Goal: Task Accomplishment & Management: Manage account settings

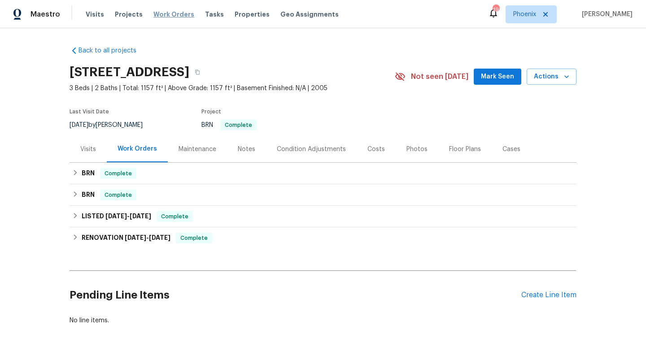
click at [173, 18] on span "Work Orders" at bounding box center [173, 14] width 41 height 9
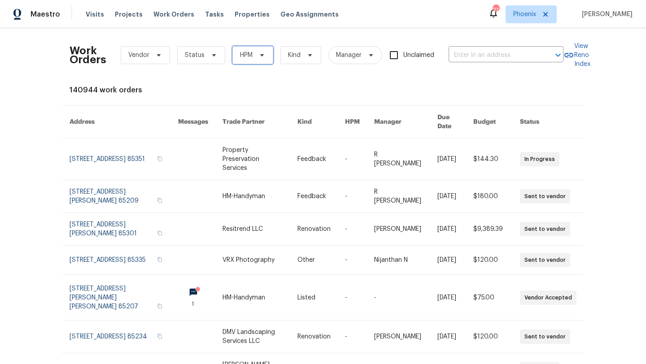
click at [261, 56] on icon at bounding box center [262, 55] width 4 height 2
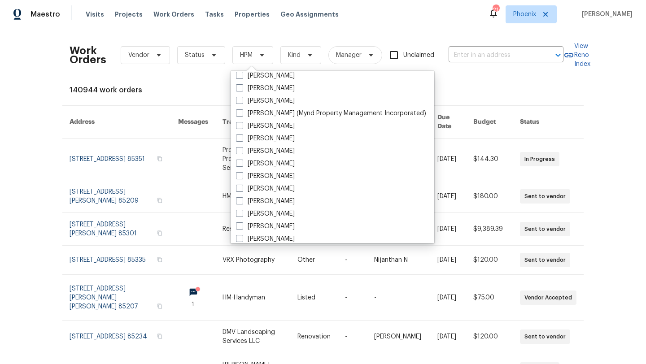
scroll to position [538, 0]
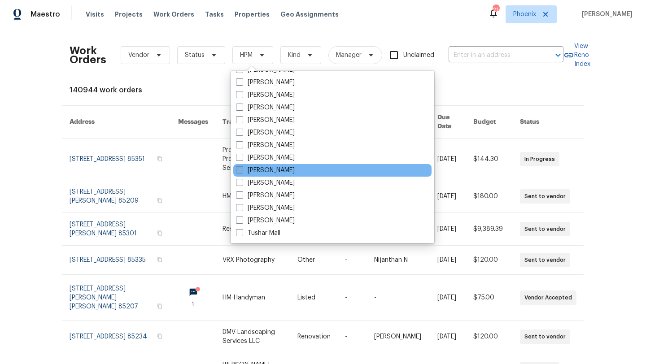
click at [239, 170] on span at bounding box center [239, 169] width 7 height 7
click at [239, 170] on input "[PERSON_NAME]" at bounding box center [239, 169] width 6 height 6
checkbox input "true"
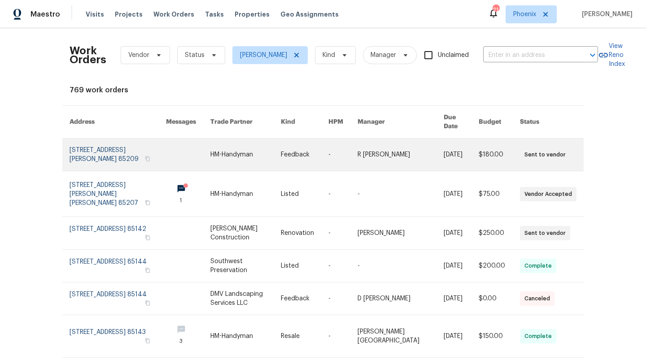
click at [131, 146] on link at bounding box center [118, 155] width 96 height 32
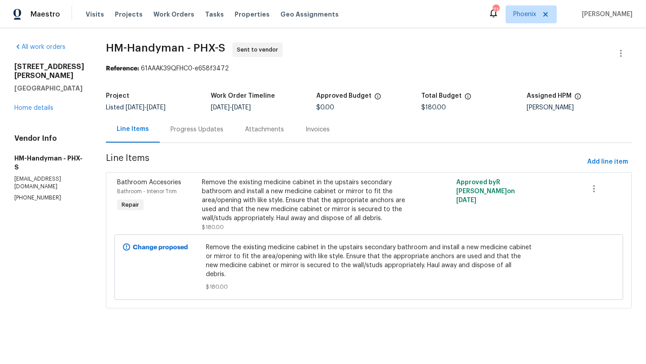
click at [253, 210] on div "Remove the existing medicine cabinet in the upstairs secondary bathroom and ins…" at bounding box center [305, 200] width 207 height 45
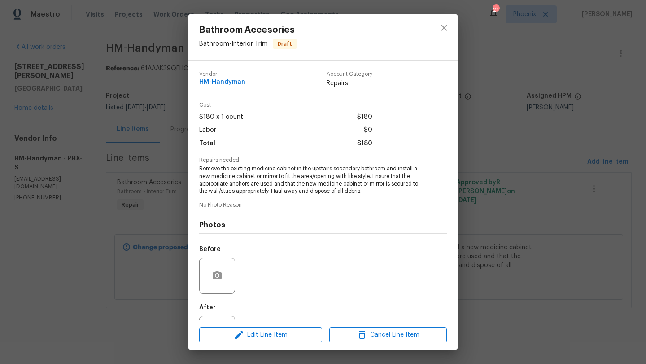
scroll to position [41, 0]
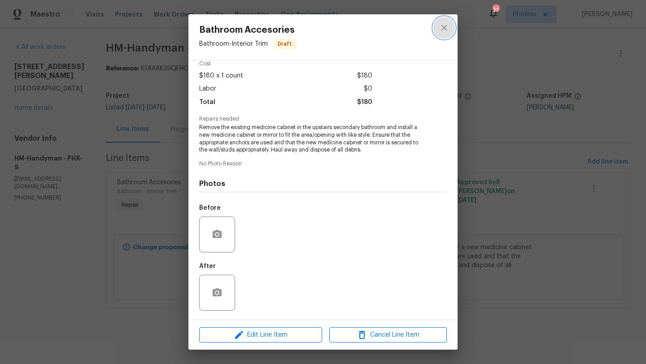
click at [442, 24] on icon "close" at bounding box center [444, 27] width 11 height 11
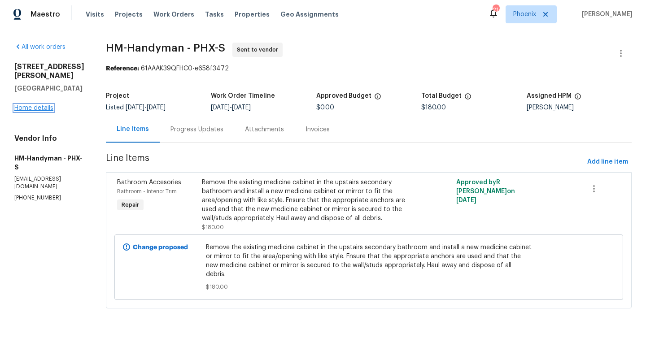
click at [28, 105] on link "Home details" at bounding box center [33, 108] width 39 height 6
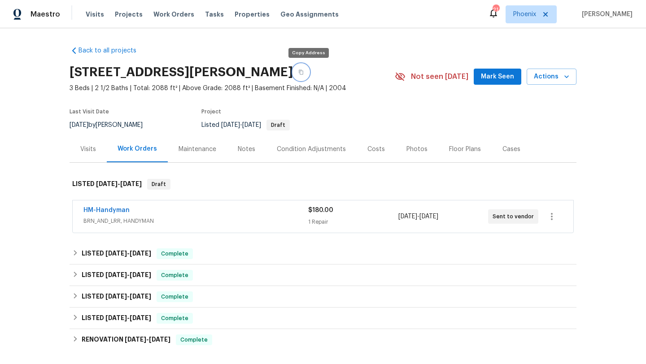
click at [303, 74] on icon "button" at bounding box center [301, 72] width 4 height 5
click at [554, 216] on icon "button" at bounding box center [551, 216] width 11 height 11
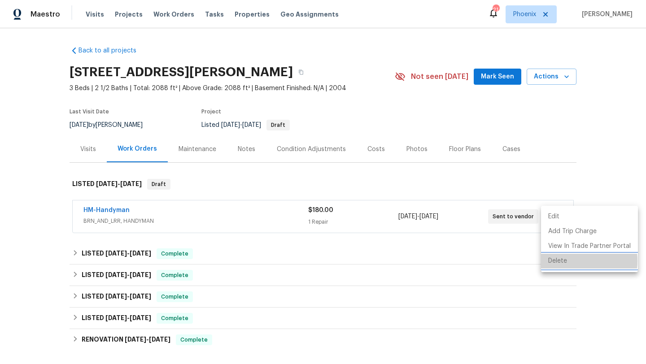
click at [562, 261] on li "Delete" at bounding box center [589, 261] width 97 height 15
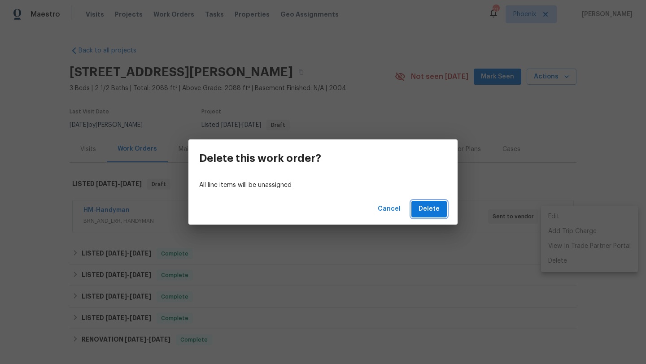
click at [434, 209] on span "Delete" at bounding box center [428, 209] width 21 height 11
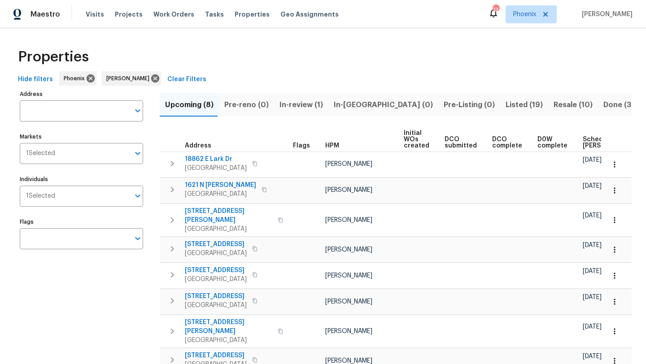
scroll to position [0, 109]
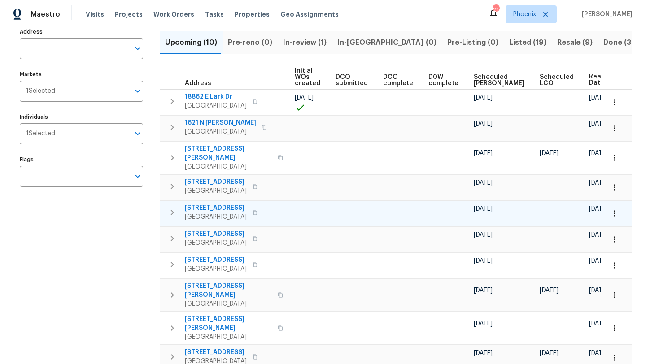
scroll to position [83, 0]
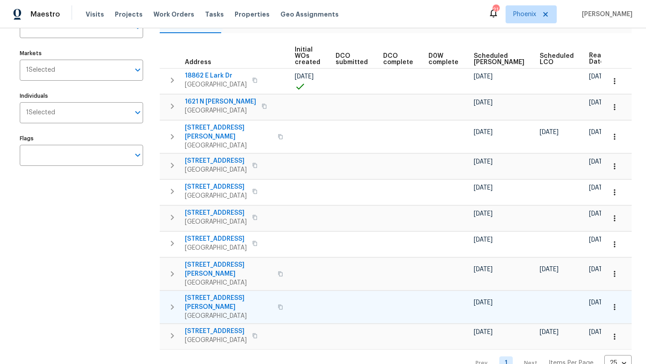
click at [278, 305] on icon "button" at bounding box center [280, 307] width 5 height 5
